Goal: Task Accomplishment & Management: Manage account settings

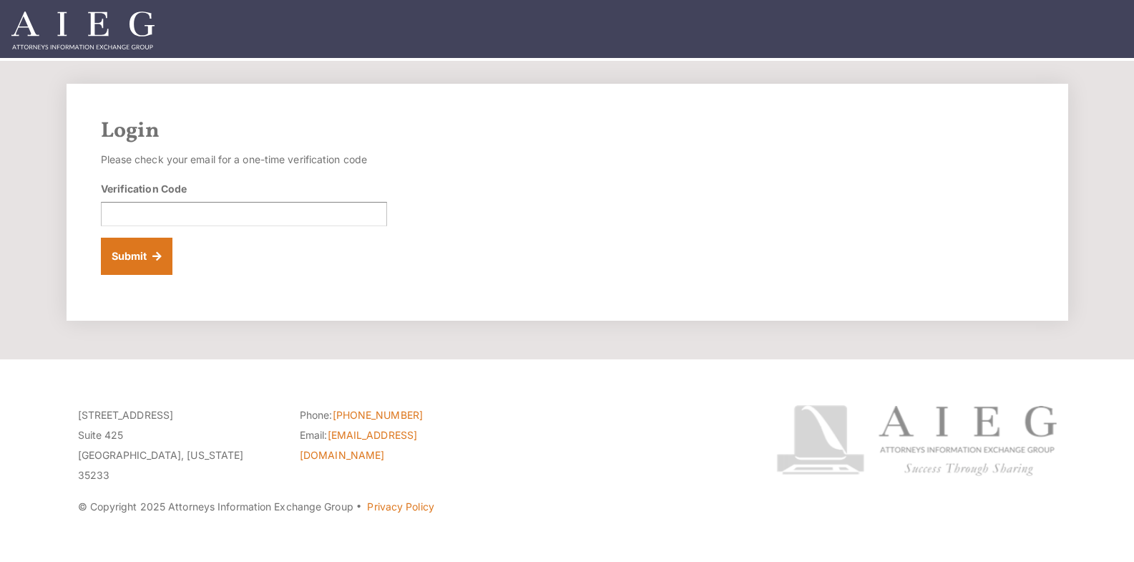
click at [296, 201] on div "Verification Code" at bounding box center [244, 203] width 286 height 45
click at [289, 215] on input "Verification Code" at bounding box center [244, 214] width 286 height 24
click at [193, 215] on input "Verification Code" at bounding box center [244, 214] width 286 height 24
click at [204, 212] on input "Verification Code" at bounding box center [244, 214] width 286 height 24
paste input "578873"
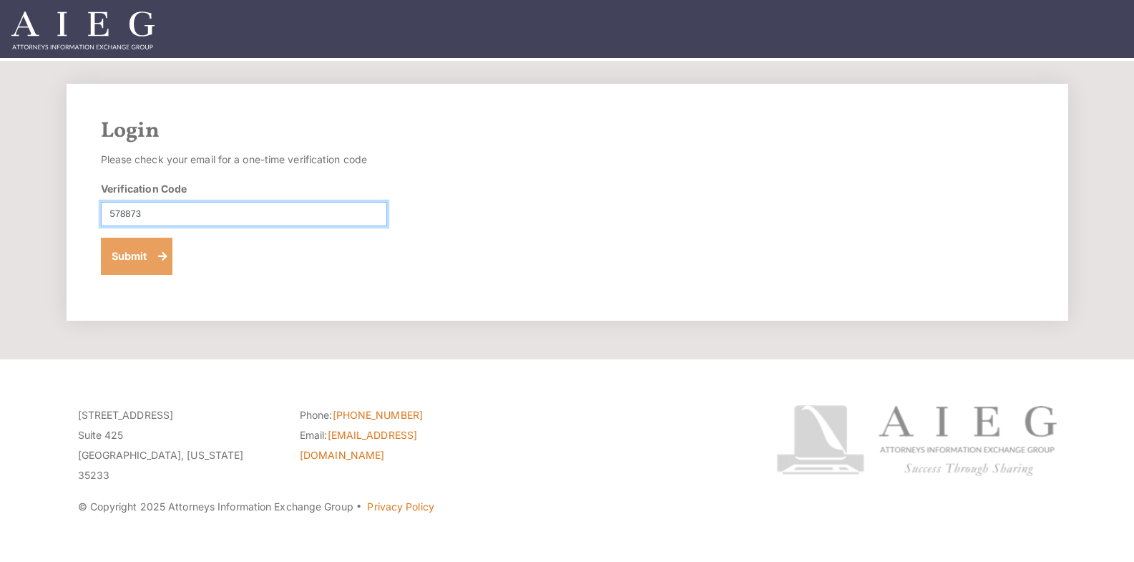
type input "578873"
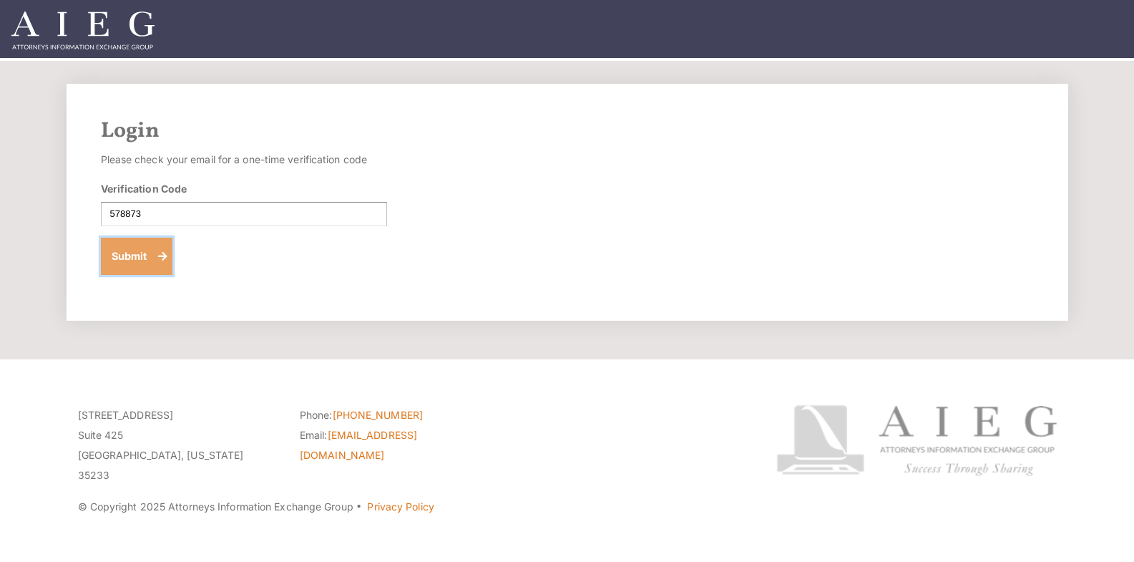
click at [151, 248] on button "Submit" at bounding box center [137, 256] width 72 height 37
